Goal: Information Seeking & Learning: Learn about a topic

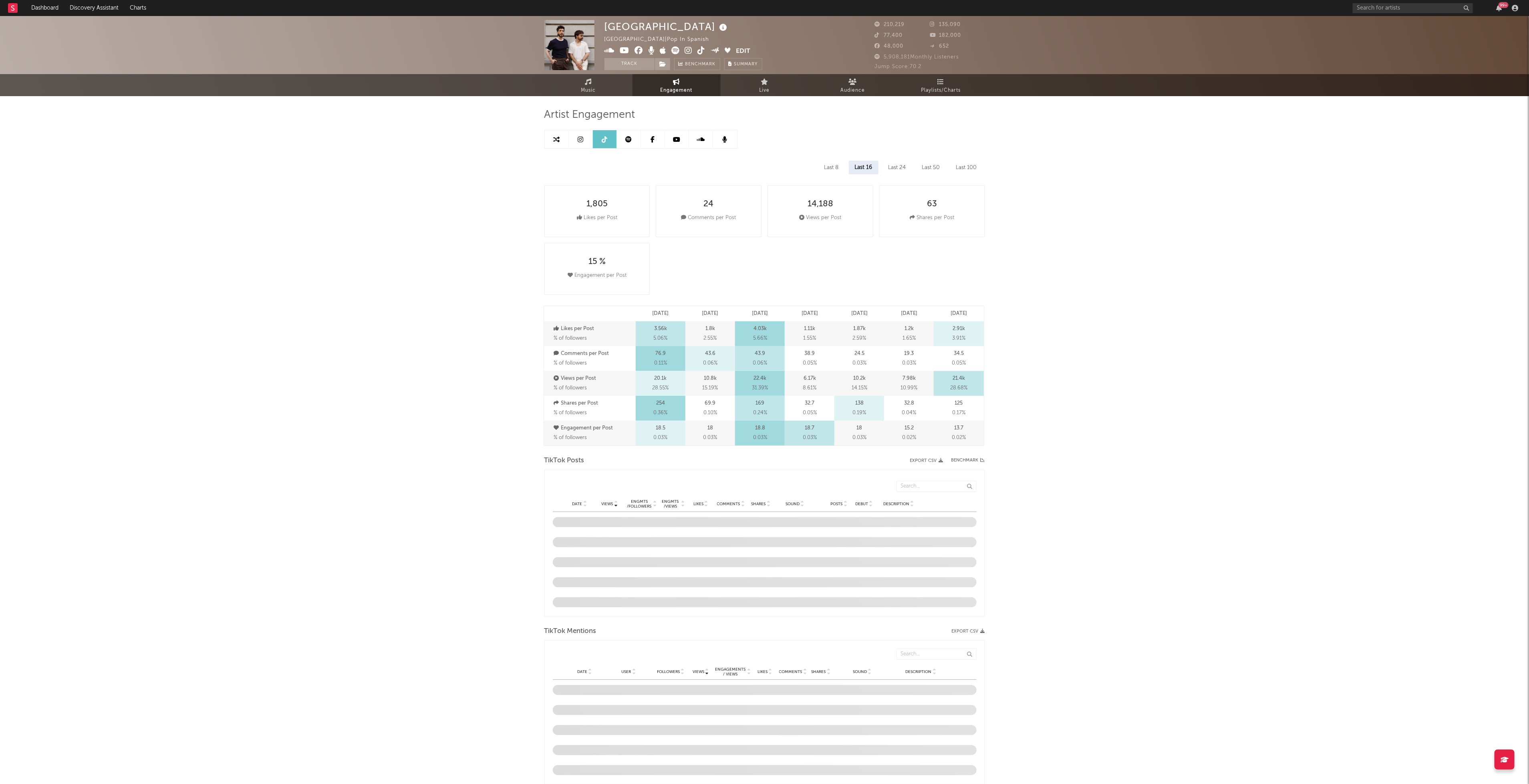
select select "6m"
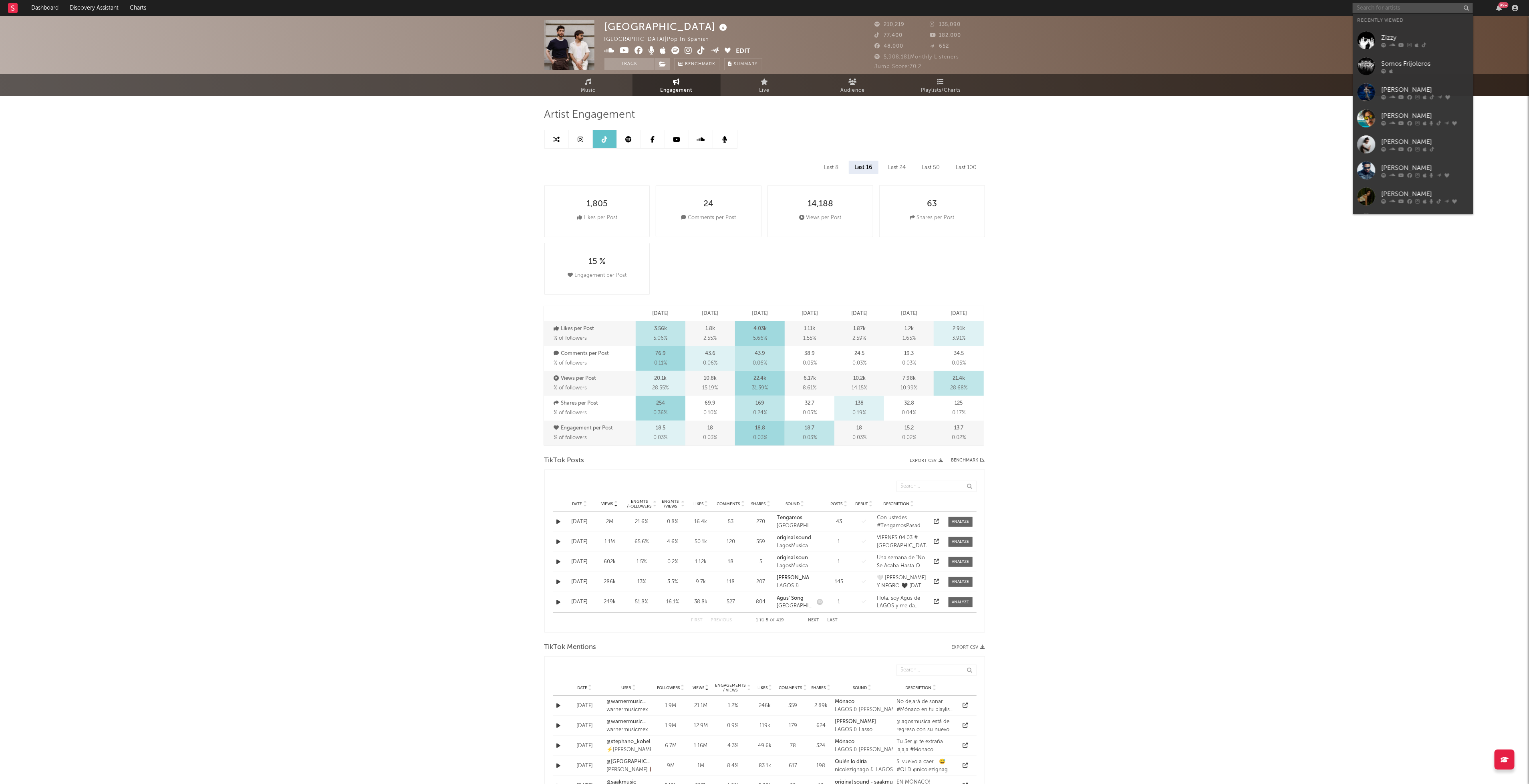
click at [1378, 10] on input "text" at bounding box center [1413, 8] width 120 height 10
type input "[PERSON_NAME]"
click at [1409, 28] on link "[PERSON_NAME]" at bounding box center [1414, 26] width 120 height 26
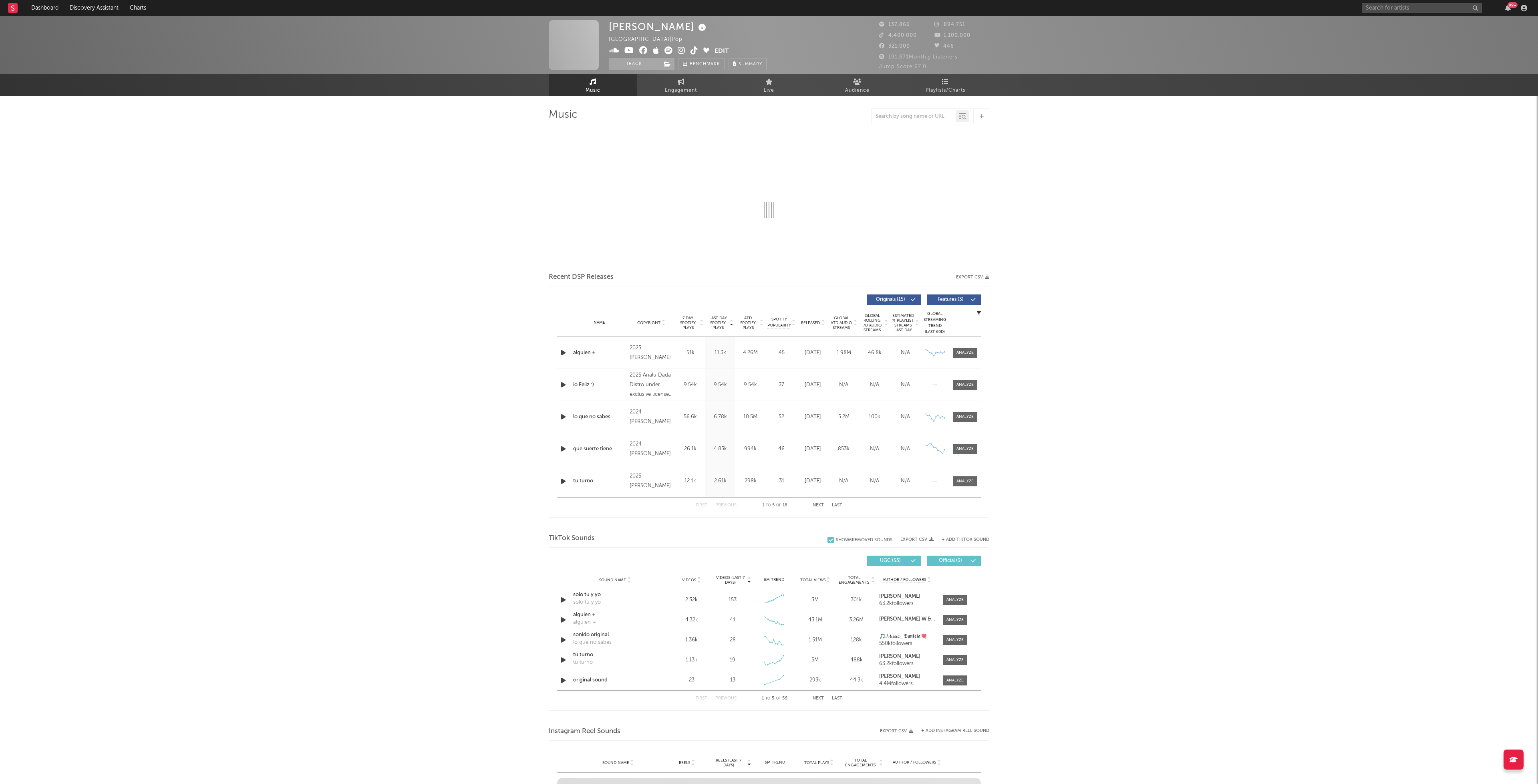
select select "6m"
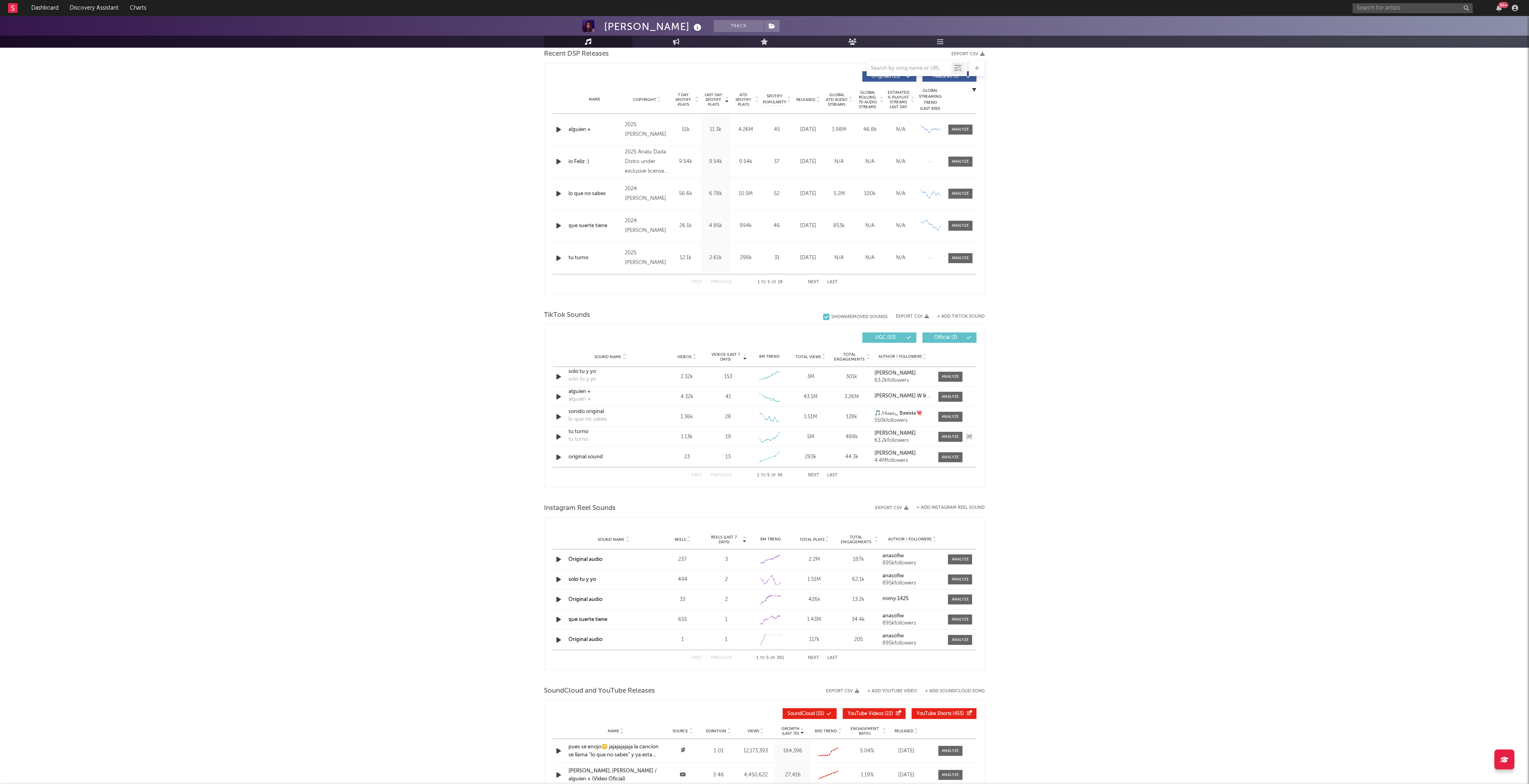
scroll to position [289, 0]
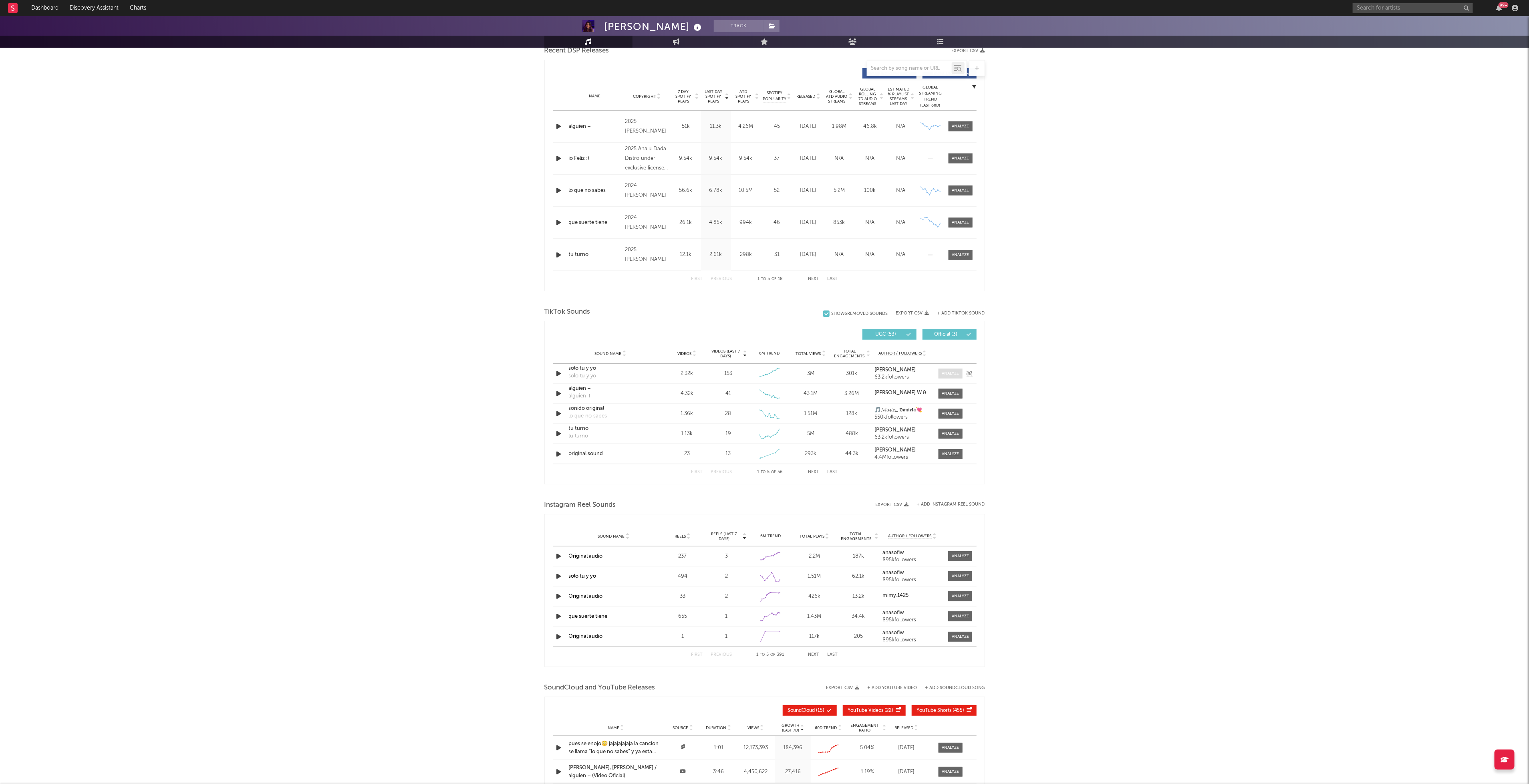
click at [946, 371] on div at bounding box center [950, 374] width 17 height 6
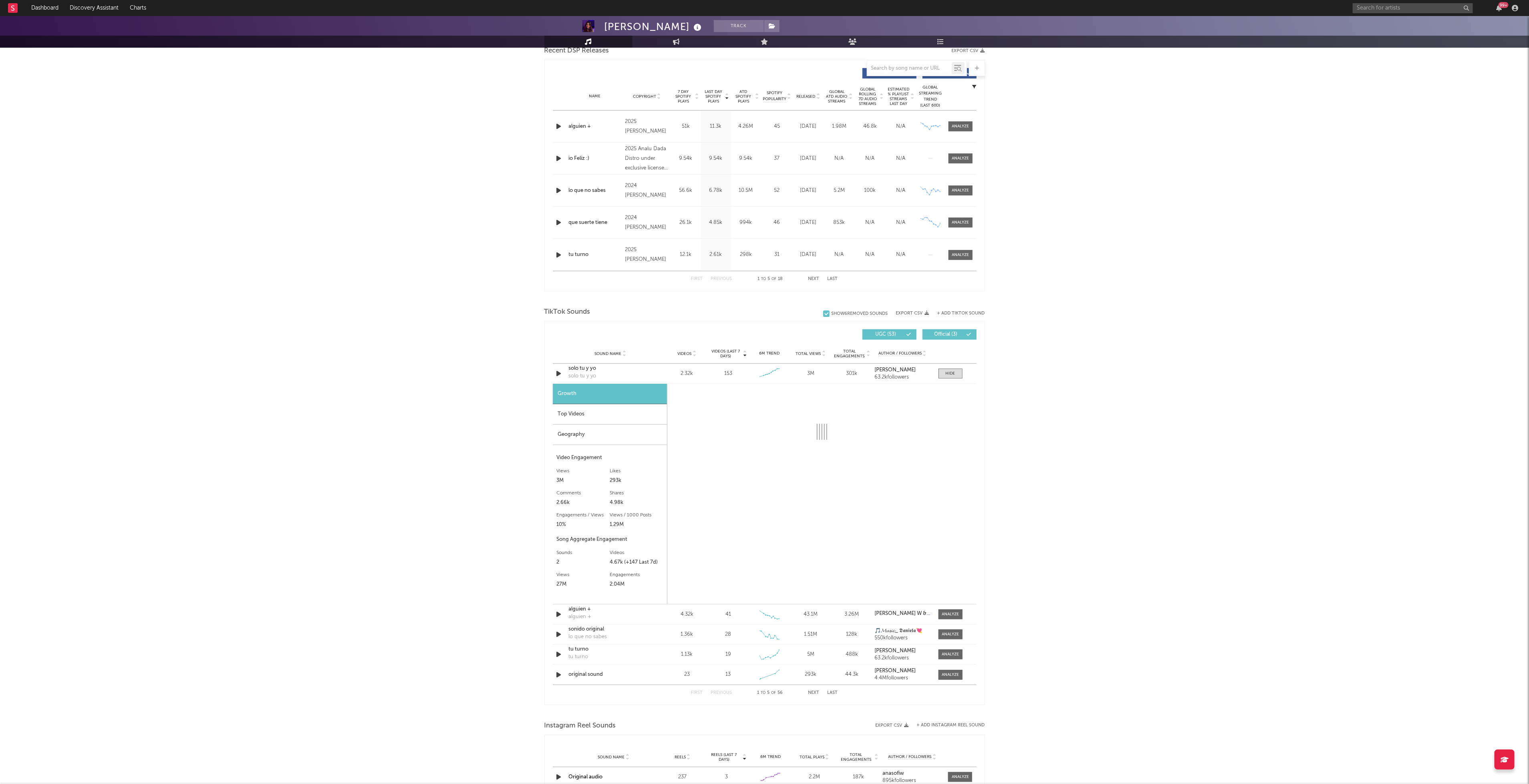
select select "6m"
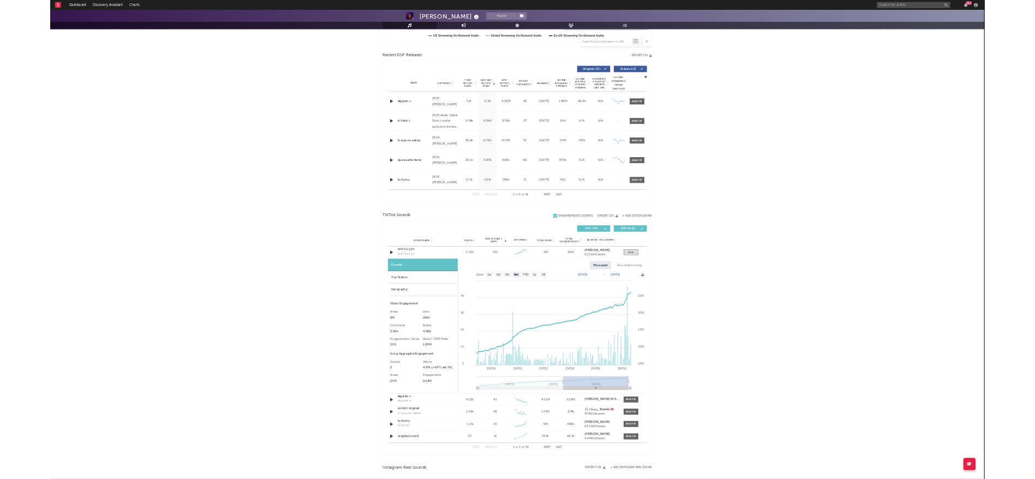
scroll to position [313, 0]
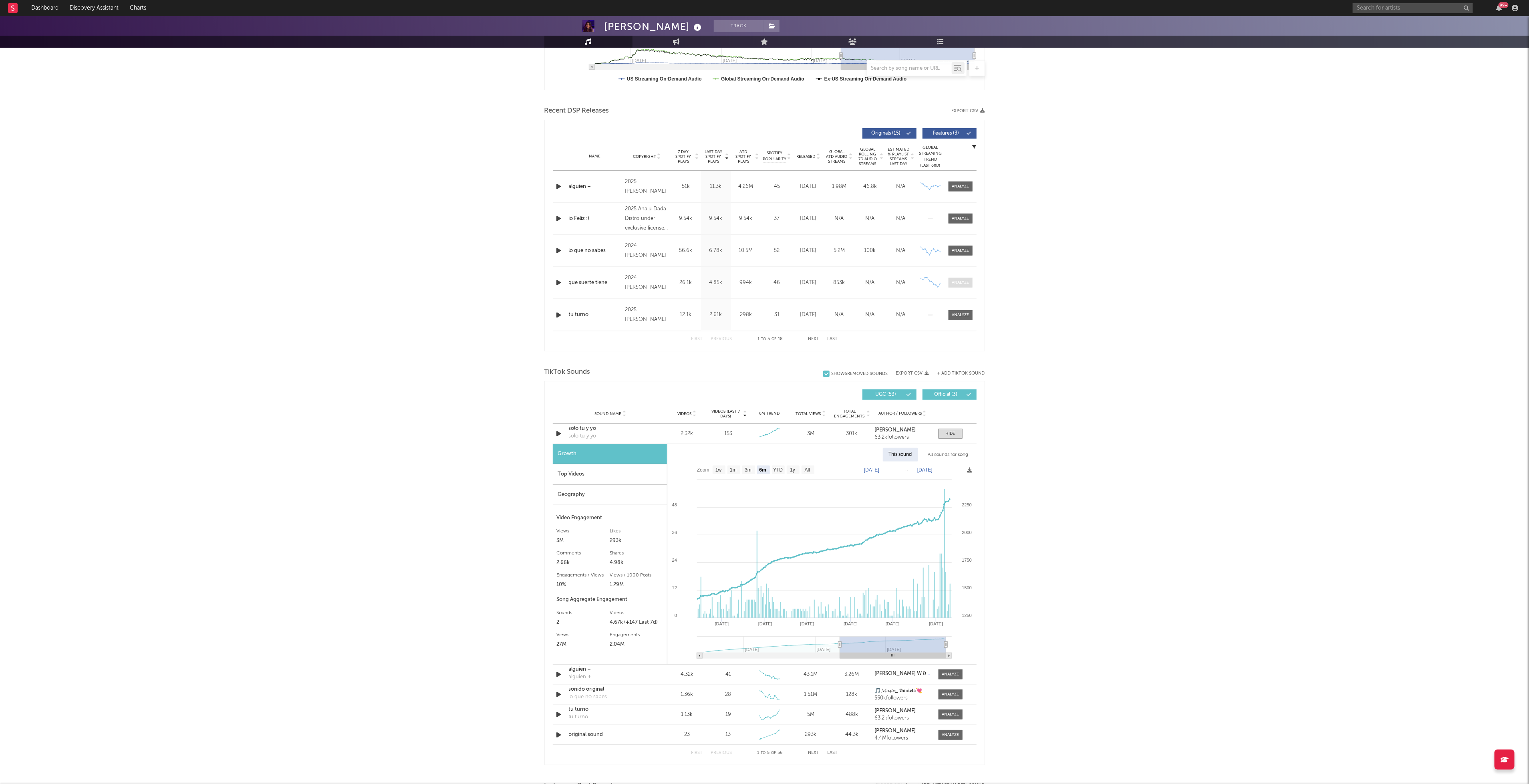
click at [959, 281] on div at bounding box center [960, 283] width 17 height 6
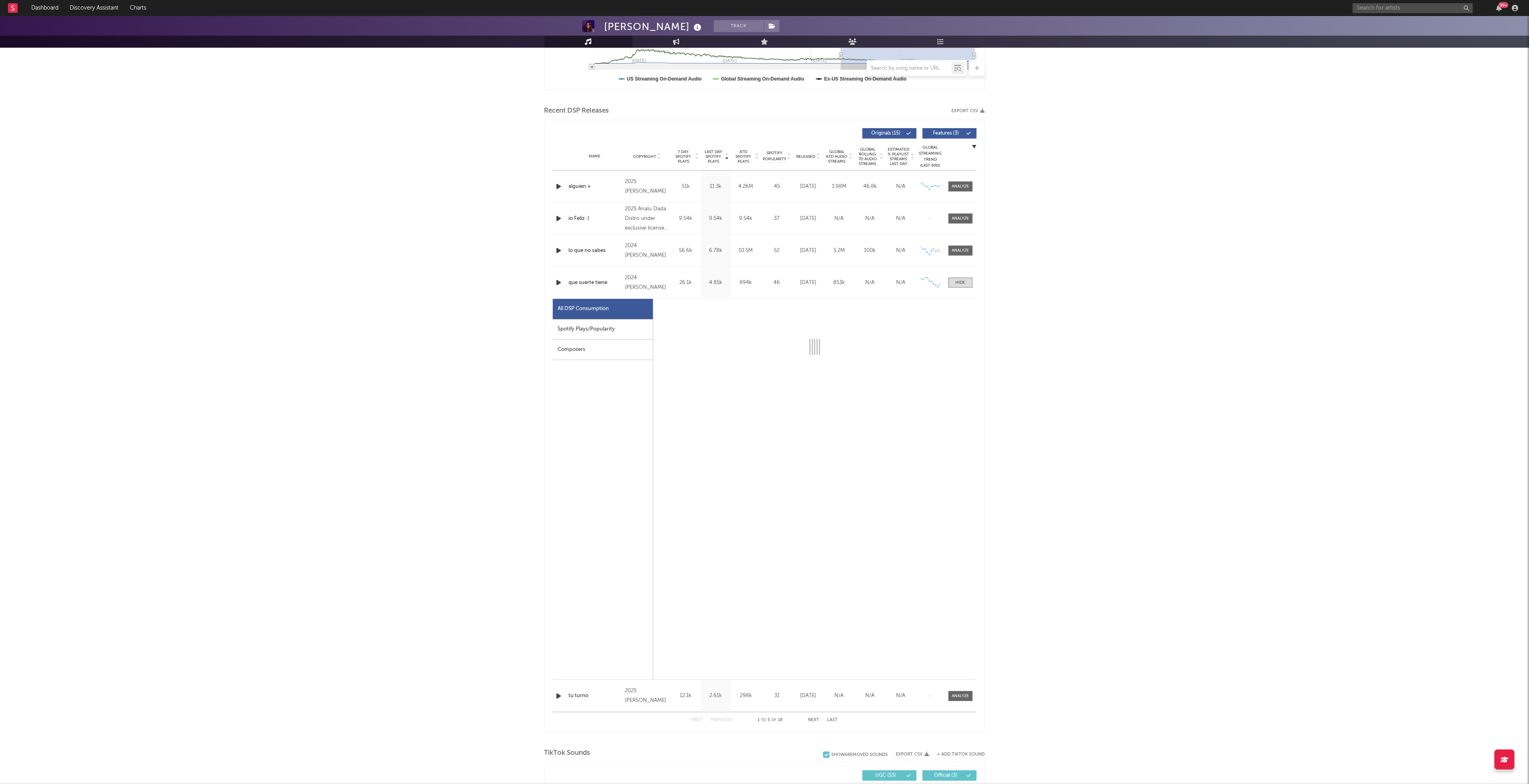
select select "6m"
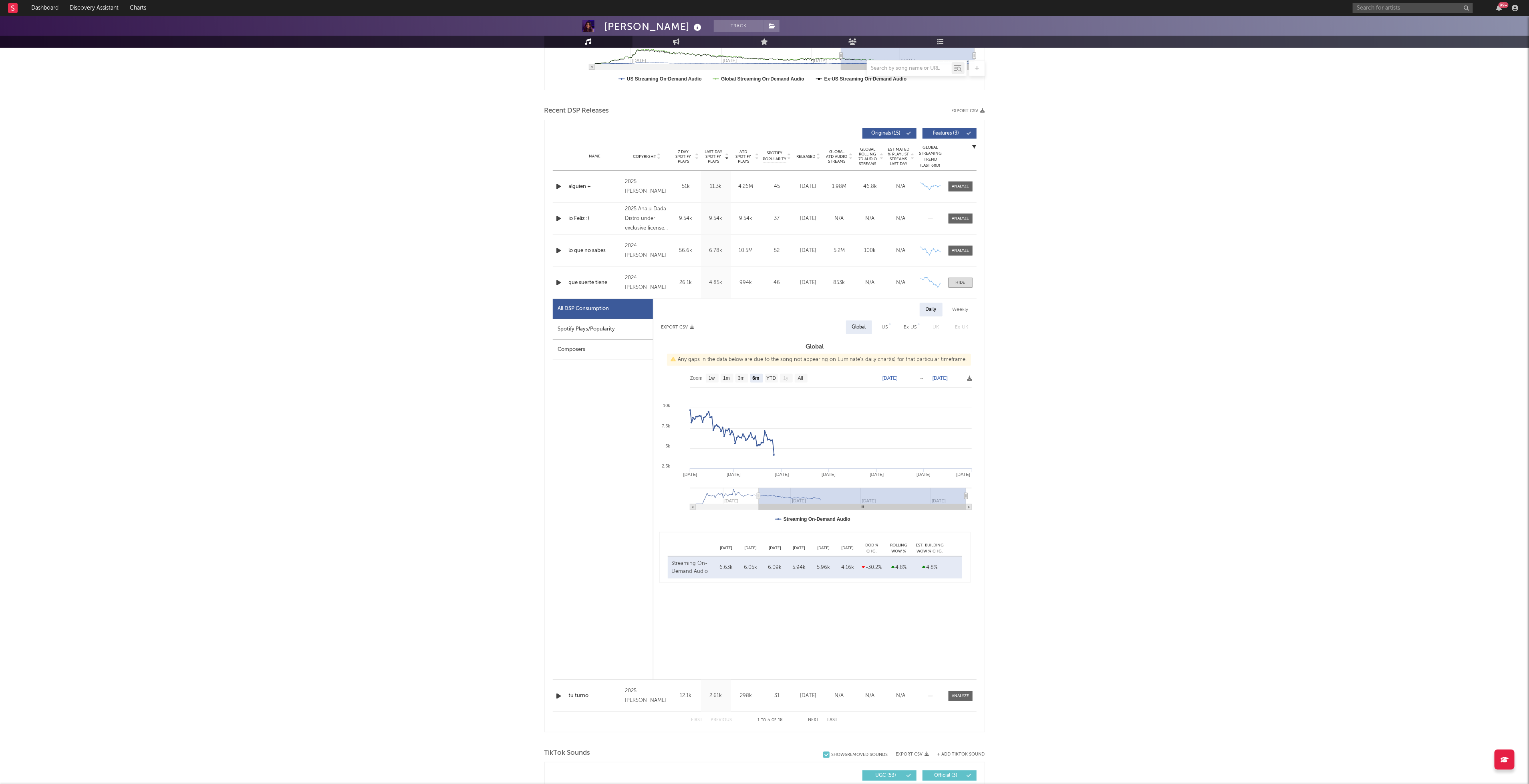
click at [596, 328] on div "Spotify Plays/Popularity" at bounding box center [603, 330] width 100 height 21
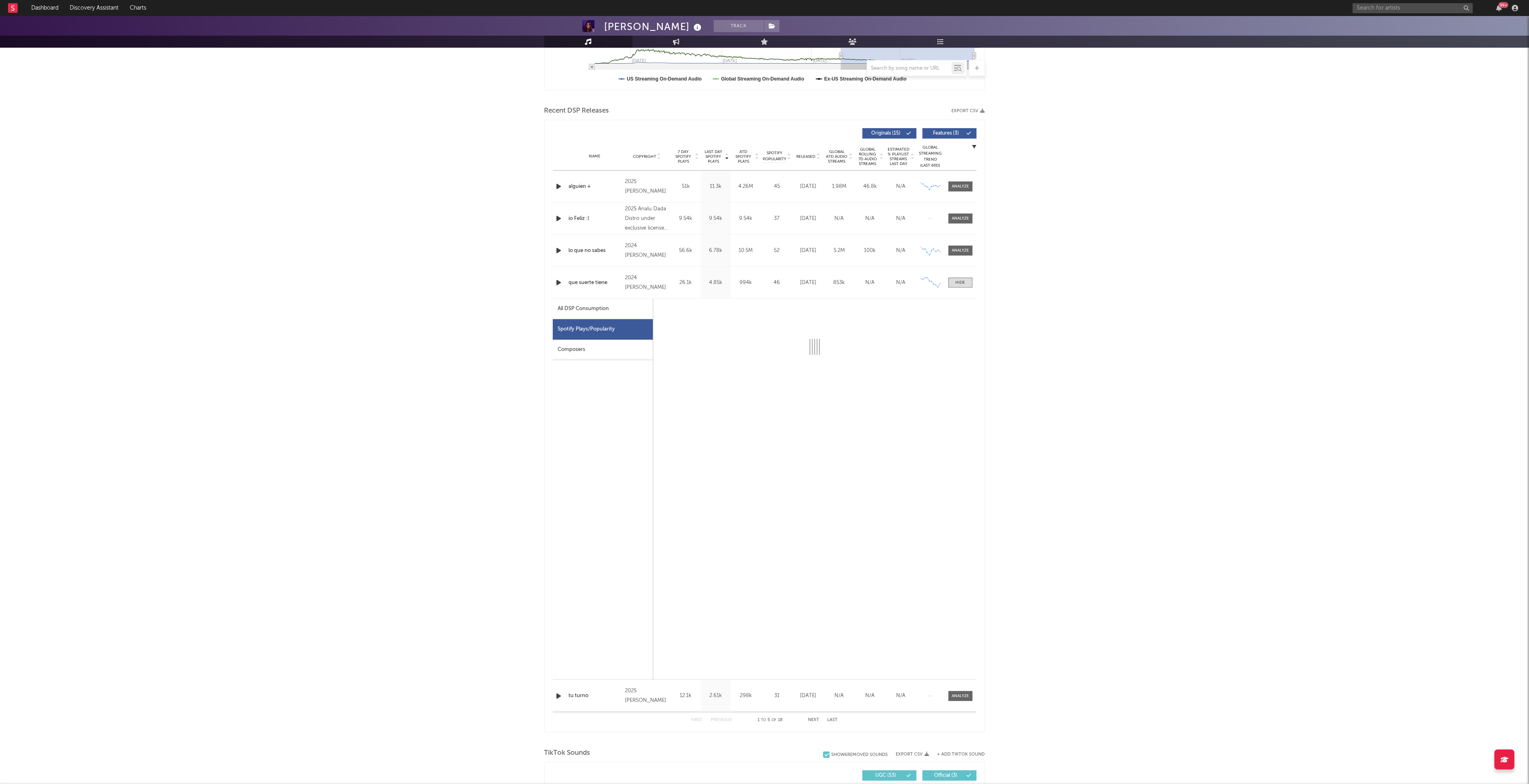
select select "6m"
select select "1w"
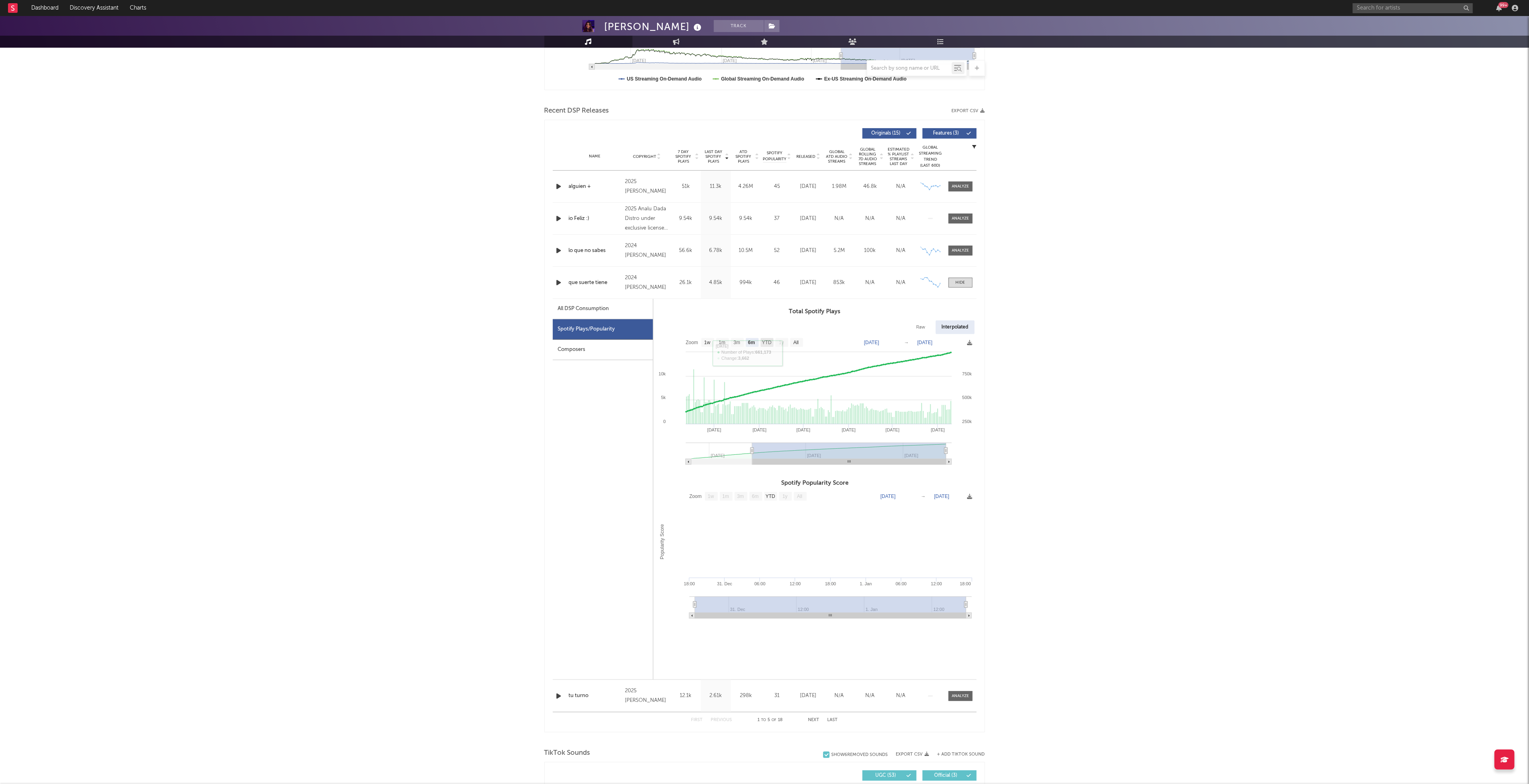
click at [767, 338] on rect at bounding box center [767, 342] width 12 height 9
select select "YTD"
type input "[DATE]"
click at [961, 280] on div at bounding box center [961, 283] width 10 height 6
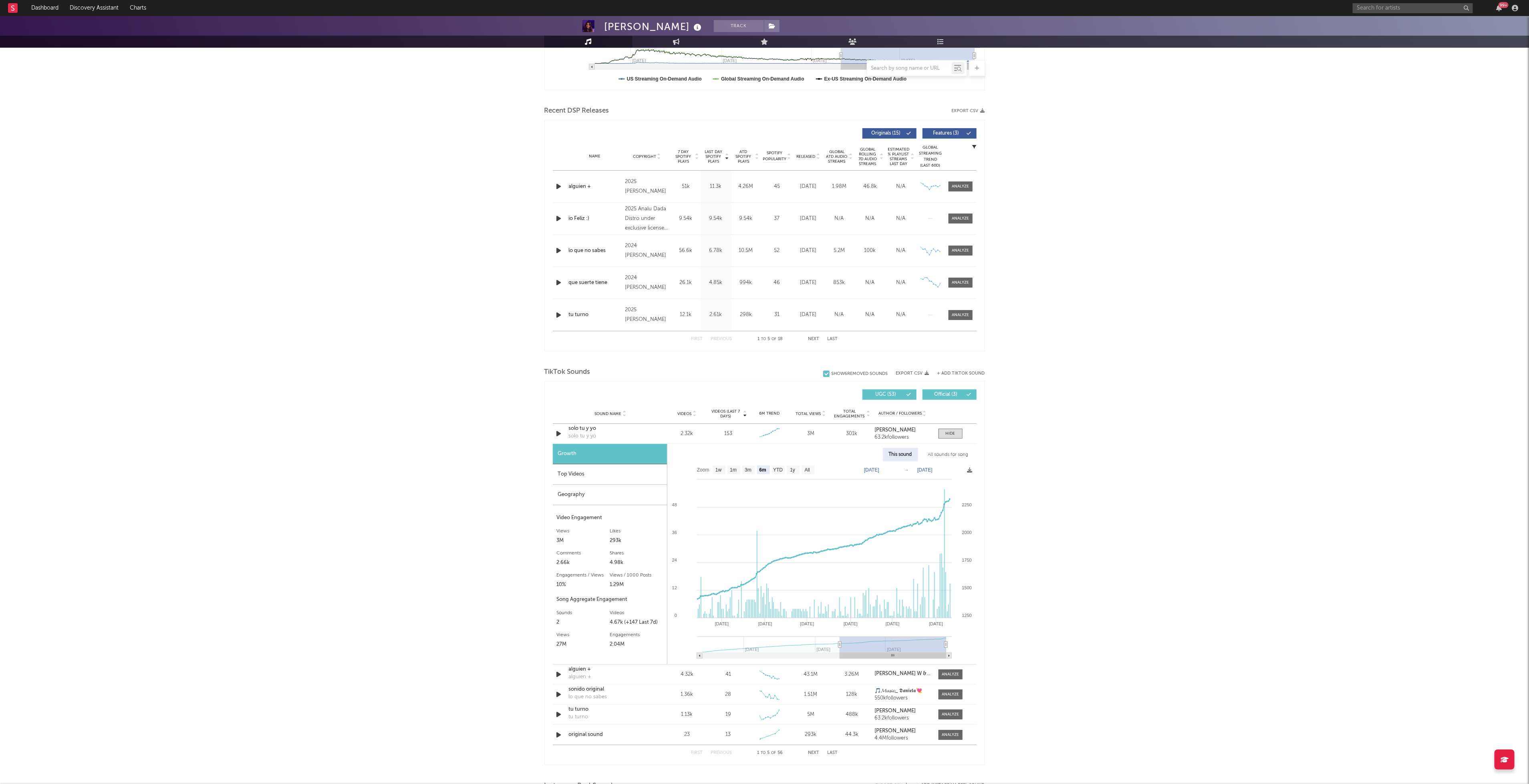
click at [817, 340] on button "Next" at bounding box center [814, 339] width 11 height 4
click at [957, 186] on div at bounding box center [960, 186] width 17 height 6
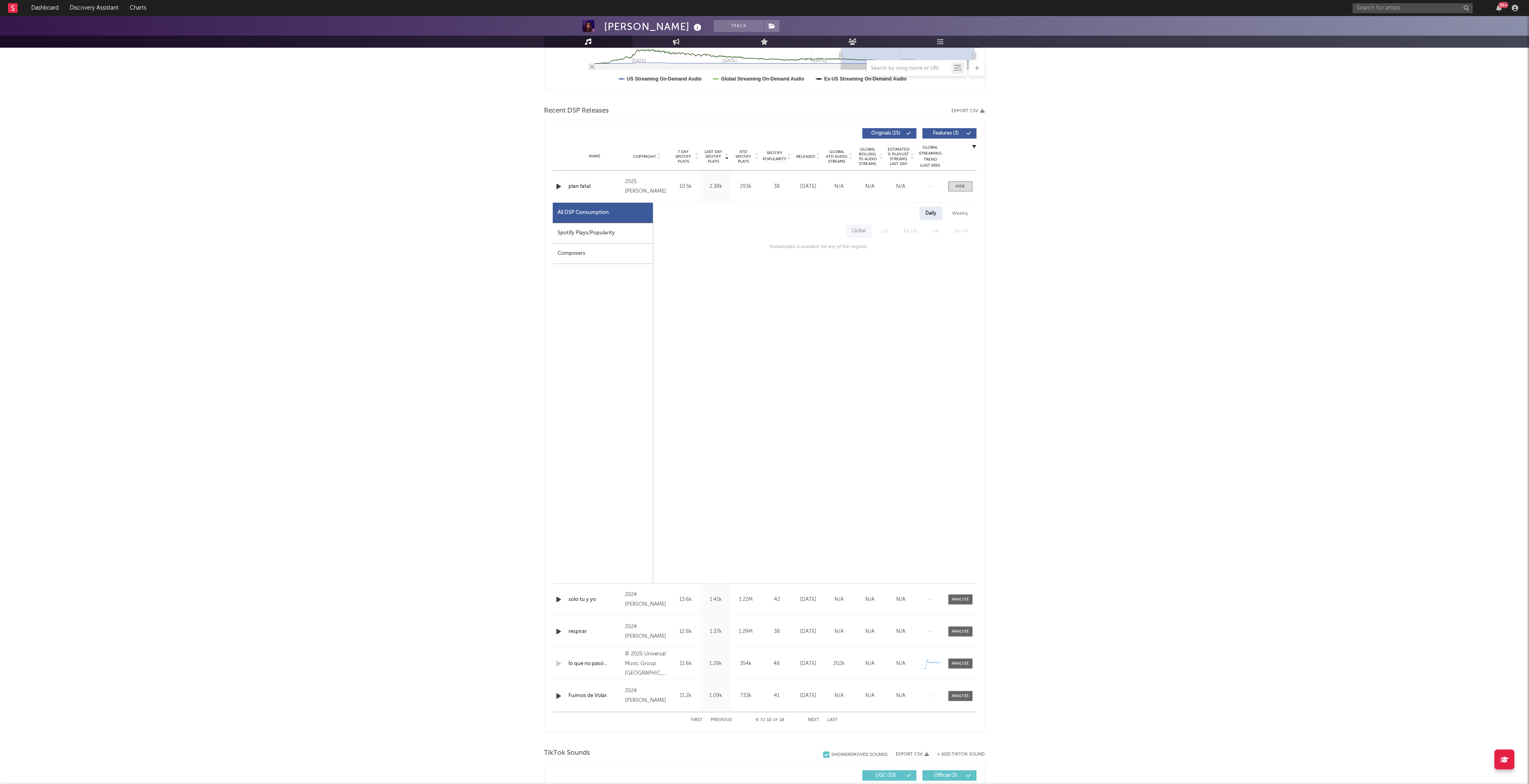
click at [607, 228] on div "Spotify Plays/Popularity" at bounding box center [603, 233] width 100 height 21
select select "6m"
select select "1w"
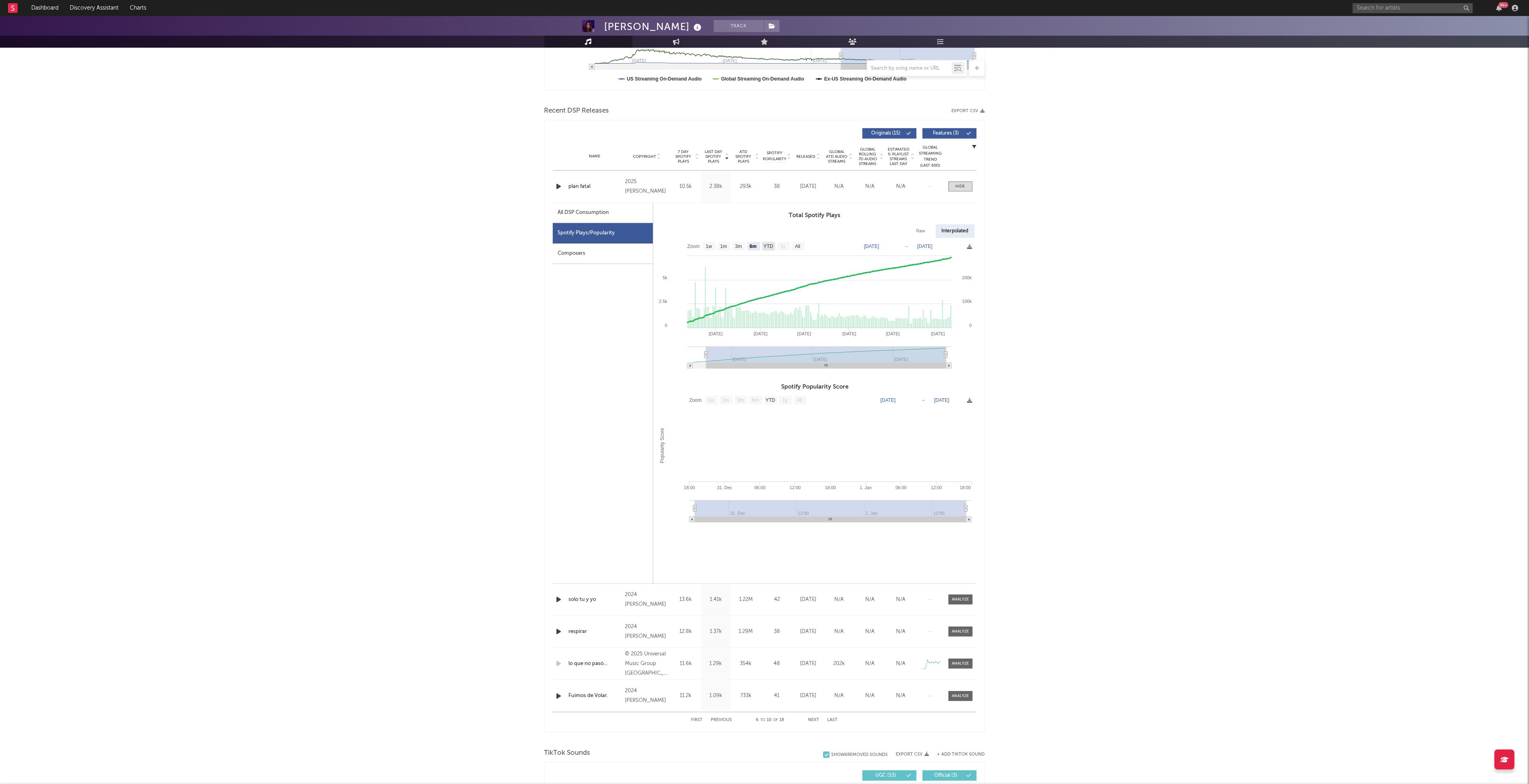
click at [767, 248] on text "YTD" at bounding box center [768, 247] width 10 height 6
select select "YTD"
type input "[DATE]"
click at [962, 182] on span at bounding box center [961, 186] width 24 height 10
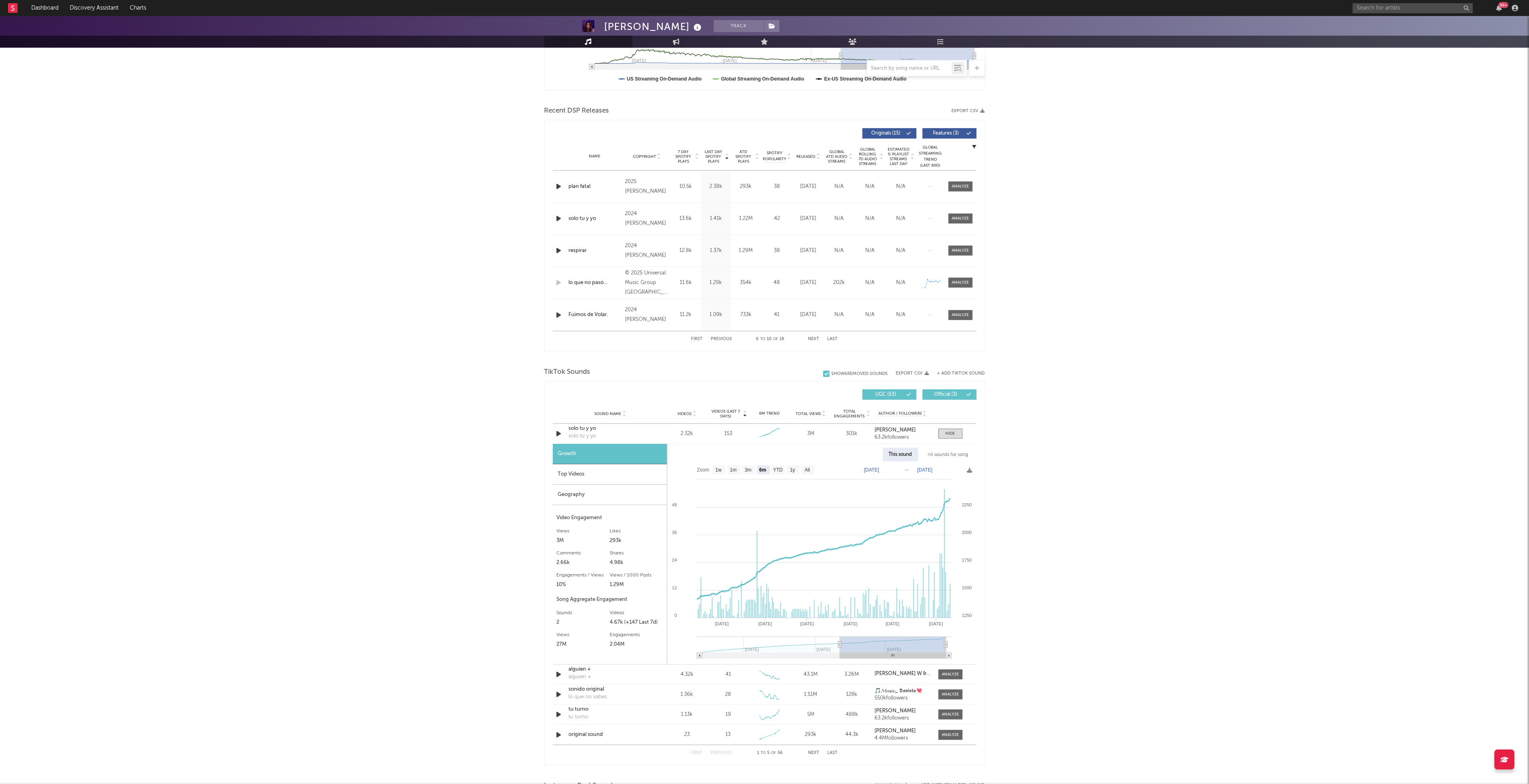
click at [812, 337] on button "Next" at bounding box center [814, 339] width 11 height 4
click at [963, 280] on div at bounding box center [960, 283] width 17 height 6
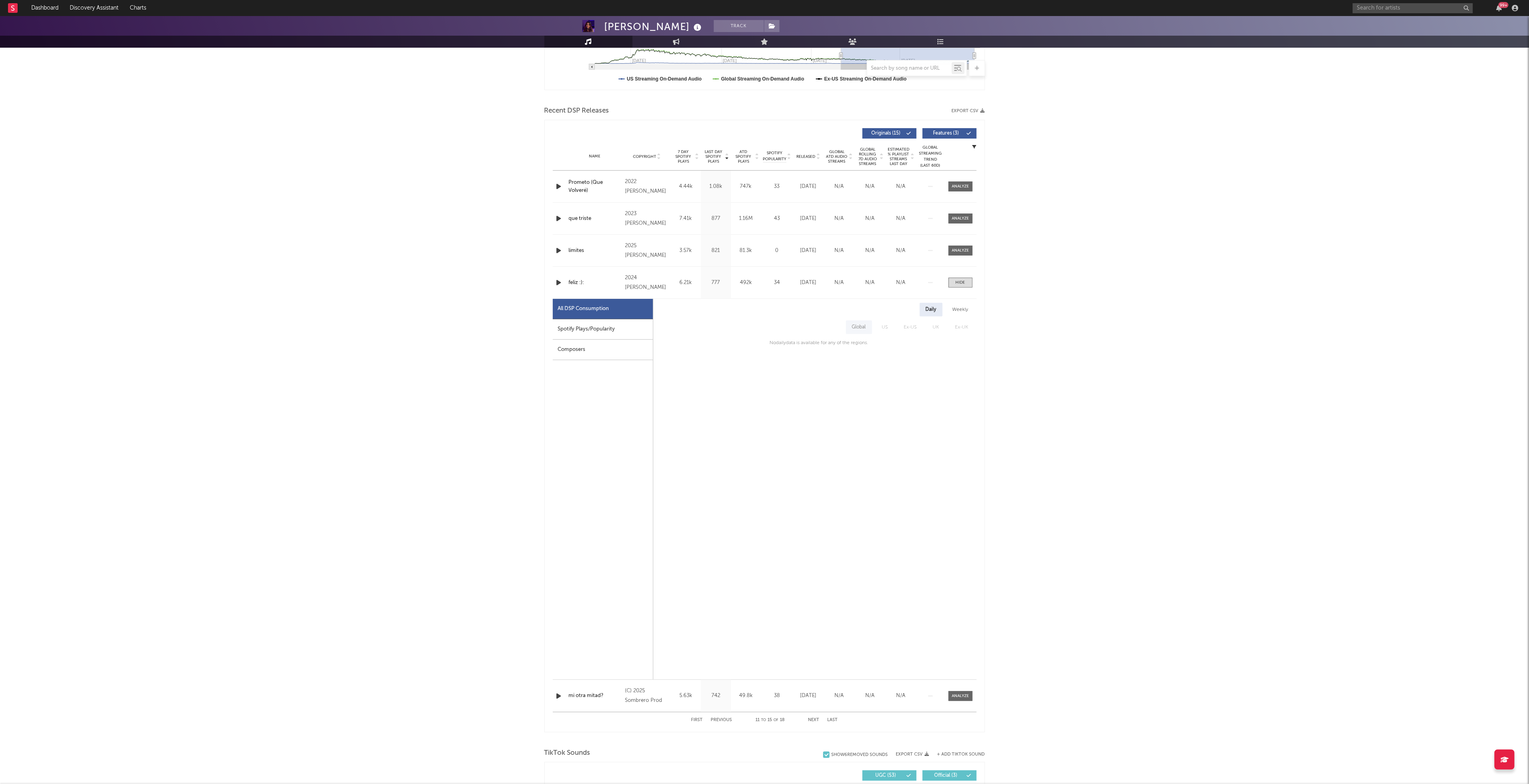
click at [611, 322] on div "Spotify Plays/Popularity" at bounding box center [603, 330] width 100 height 21
select select "6m"
select select "1w"
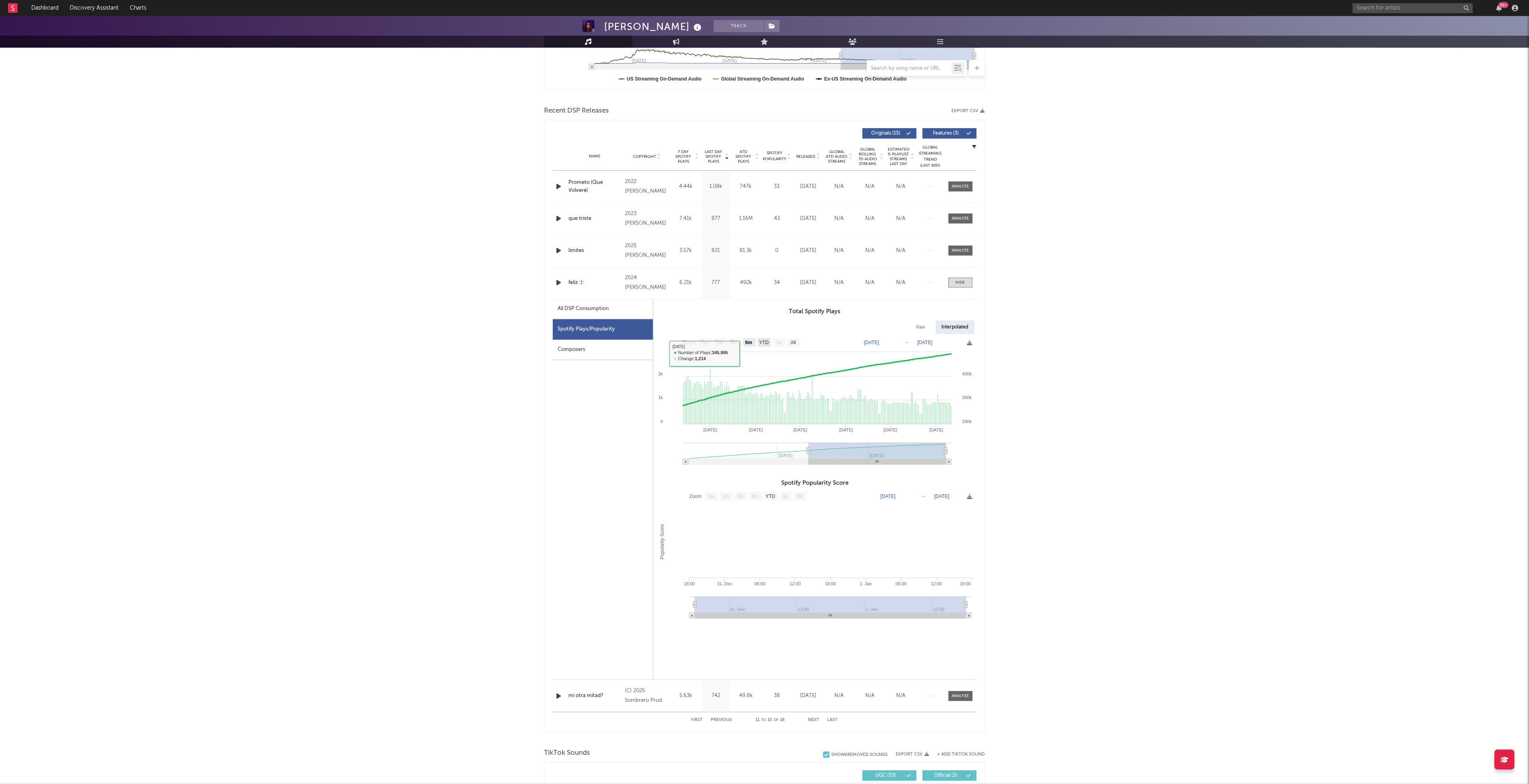
click at [767, 345] on text "YTD" at bounding box center [764, 343] width 10 height 6
select select "YTD"
type input "[DATE]"
click at [966, 283] on span at bounding box center [961, 283] width 24 height 10
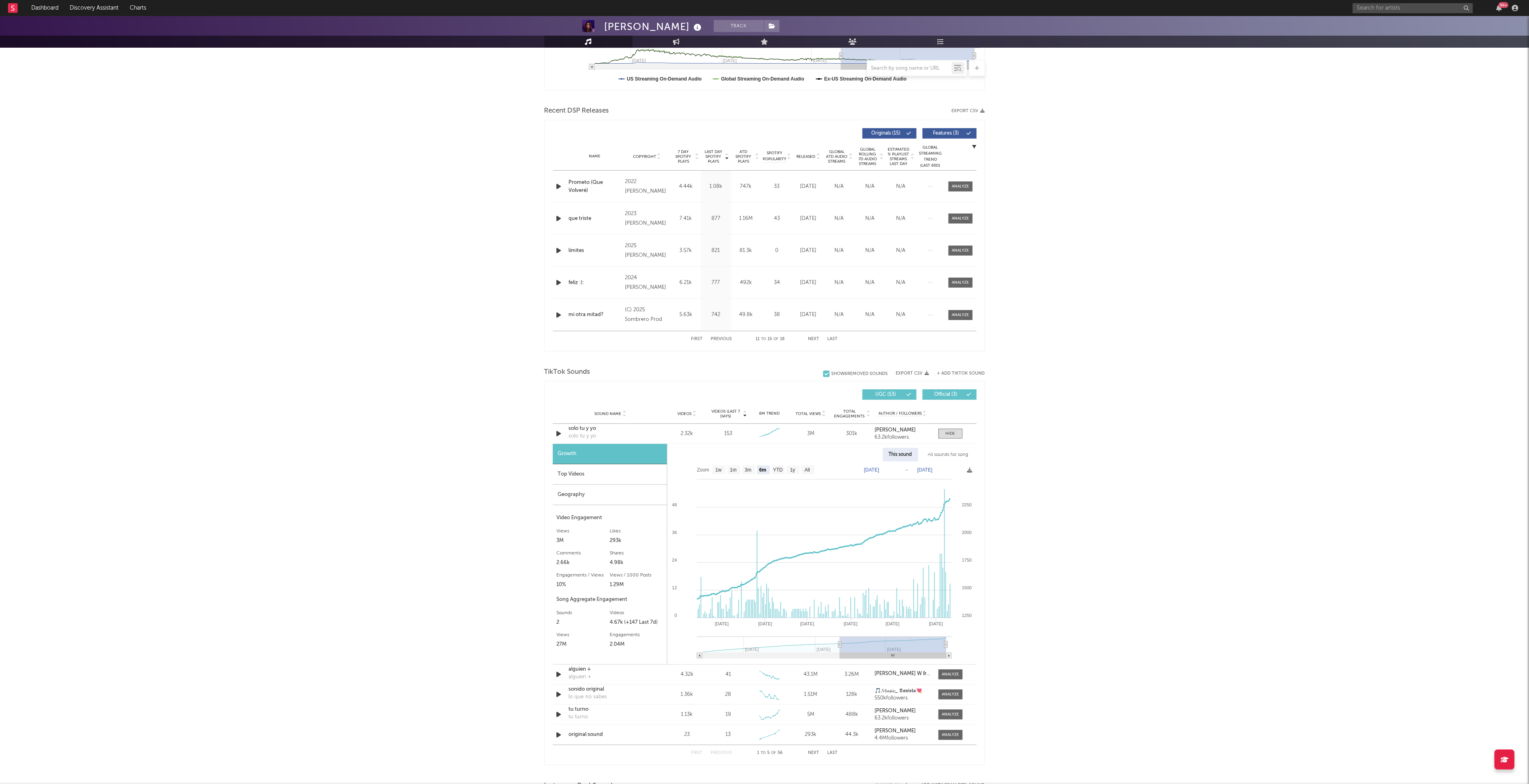
click at [698, 338] on button "First" at bounding box center [698, 339] width 12 height 4
click at [962, 285] on div at bounding box center [960, 283] width 17 height 6
select select "6m"
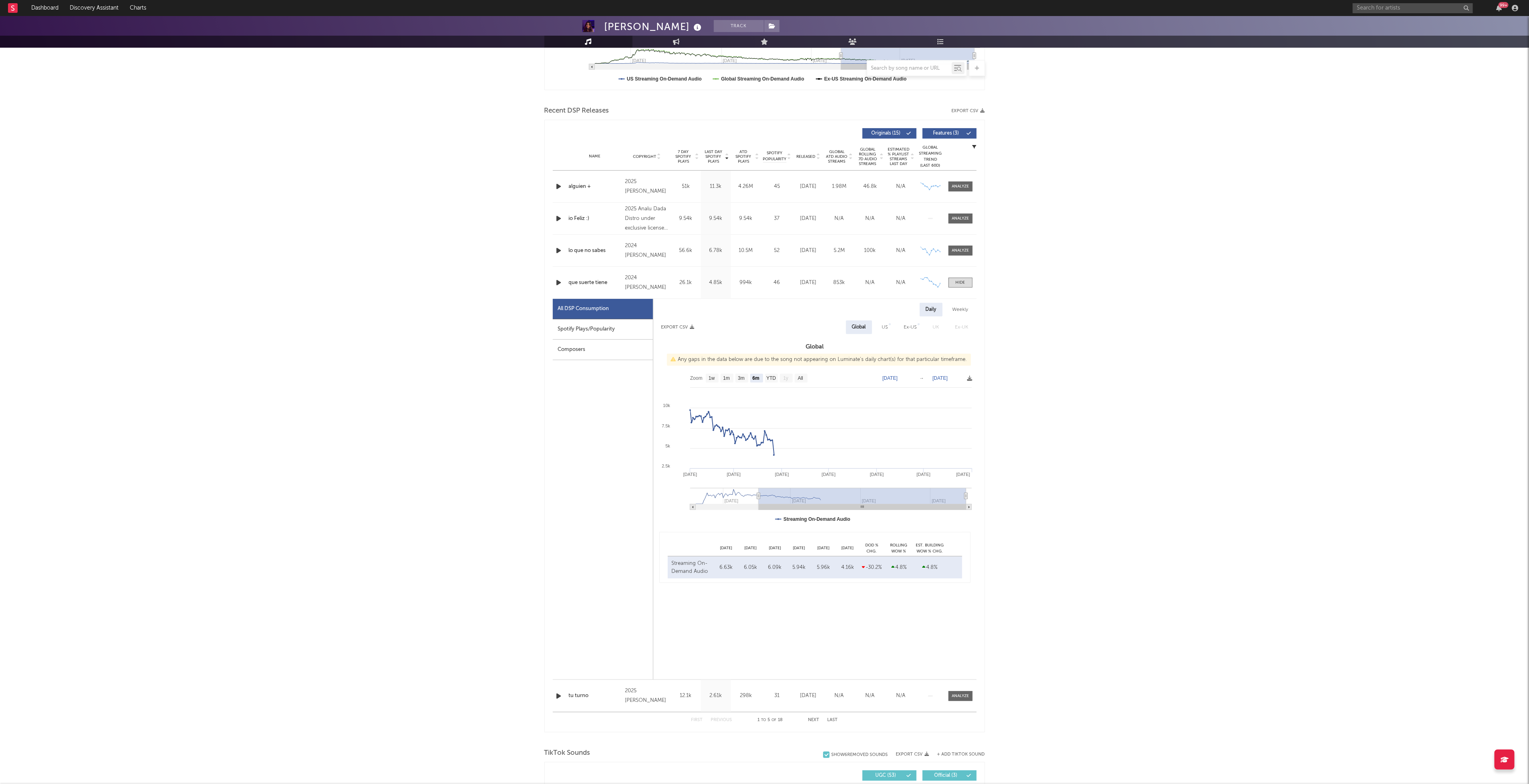
click at [602, 336] on div "Spotify Plays/Popularity" at bounding box center [603, 330] width 100 height 21
select select "6m"
select select "1w"
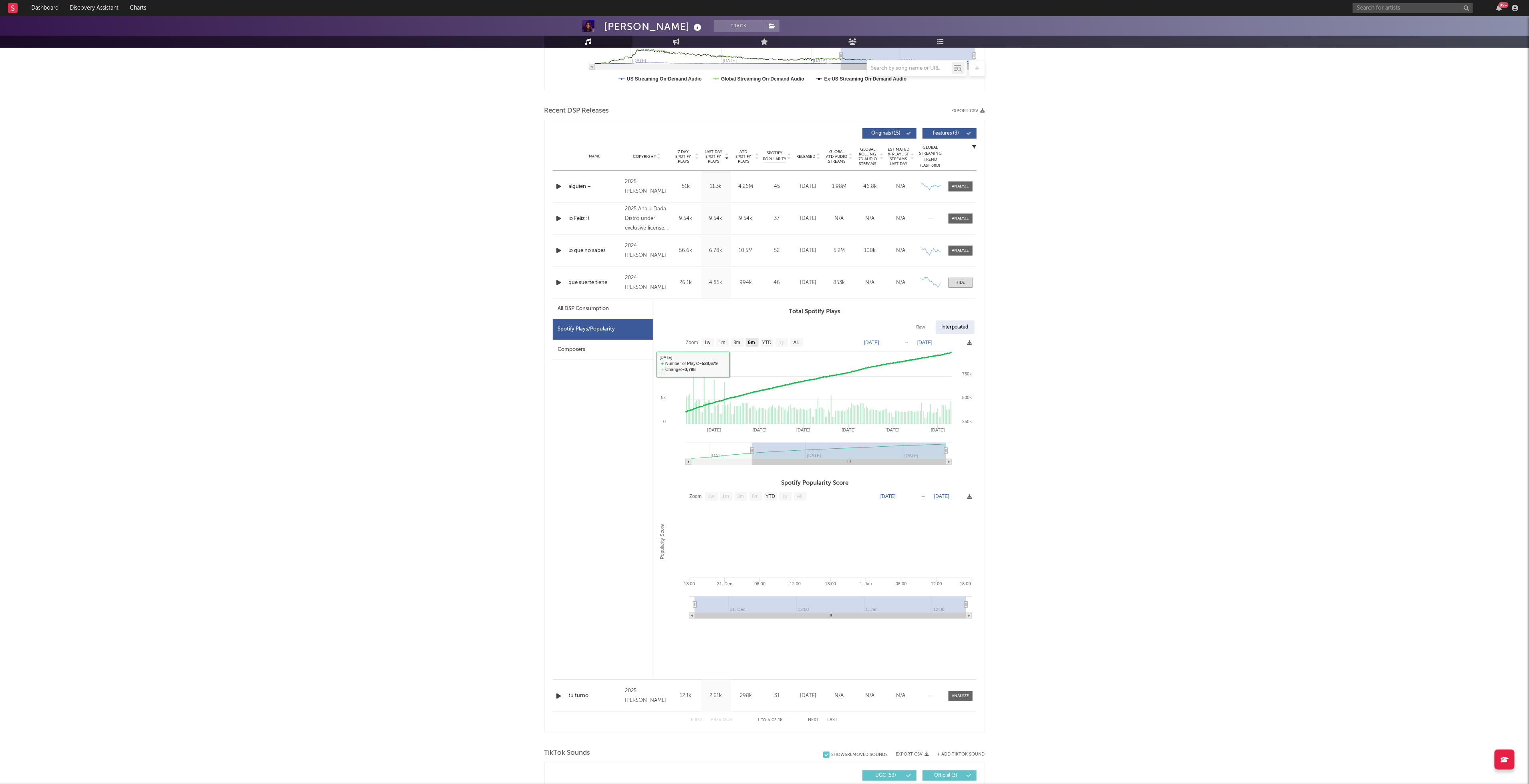
click at [762, 340] on text "YTD" at bounding box center [767, 343] width 10 height 6
select select "YTD"
type input "[DATE]"
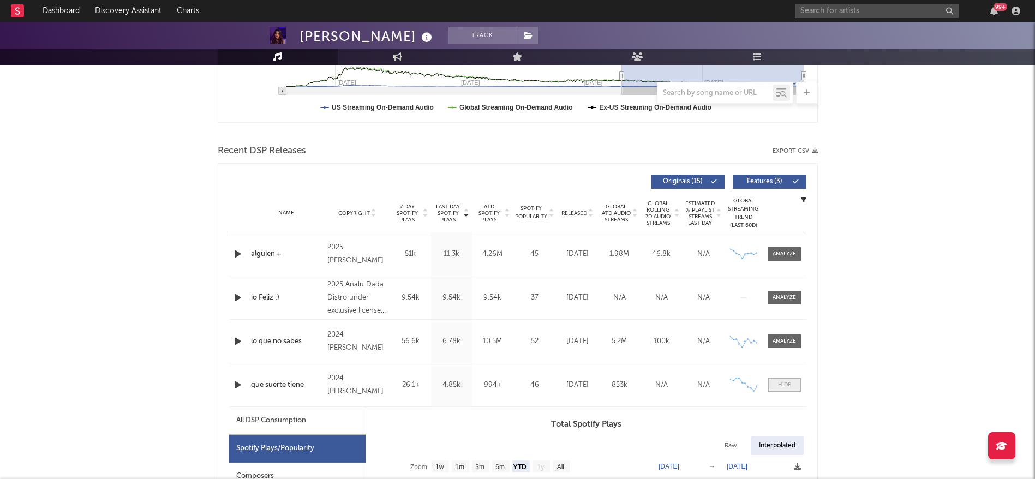
click at [786, 384] on div at bounding box center [784, 385] width 13 height 8
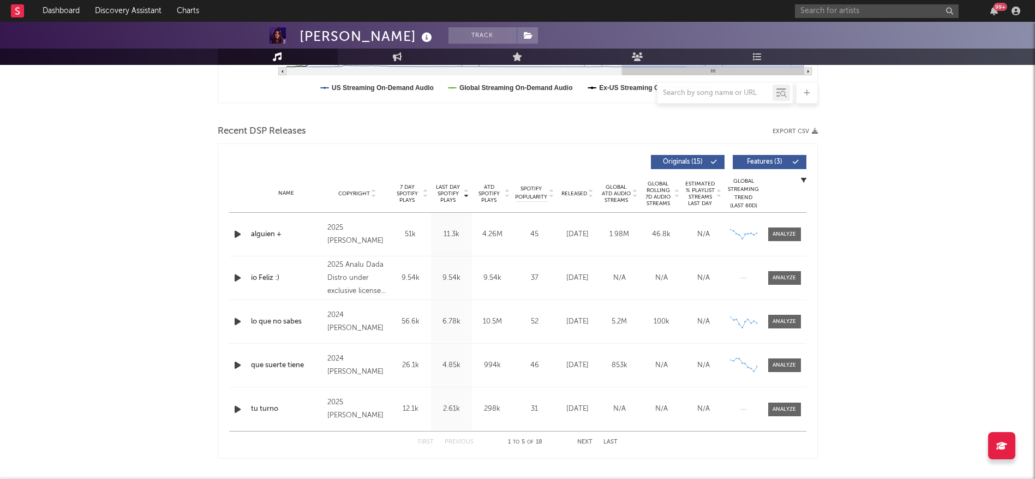
scroll to position [333, 0]
